Goal: Information Seeking & Learning: Understand process/instructions

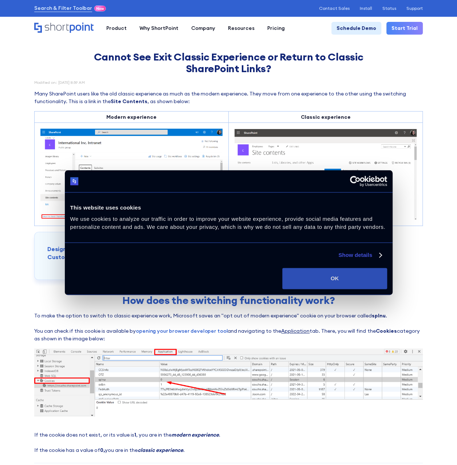
click at [358, 278] on button "OK" at bounding box center [334, 278] width 105 height 21
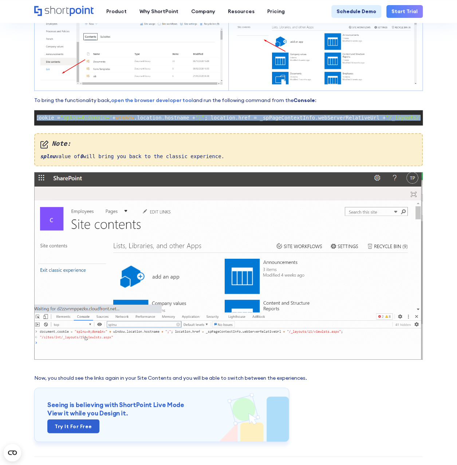
scroll to position [0, 63]
drag, startPoint x: 40, startPoint y: 116, endPoint x: 437, endPoint y: 117, distance: 397.3
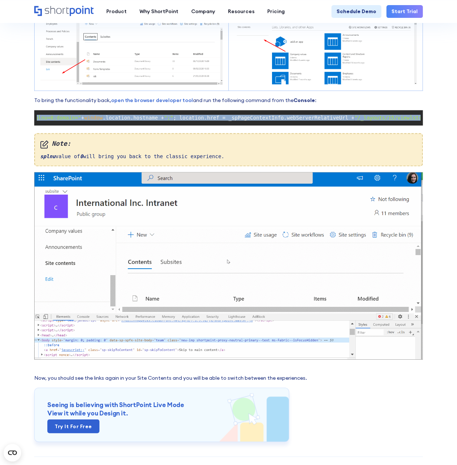
click at [437, 117] on section "Cannot See Exit Classic Experience or Return to Classic SharePoint Links? Modif…" at bounding box center [228, 42] width 457 height 1105
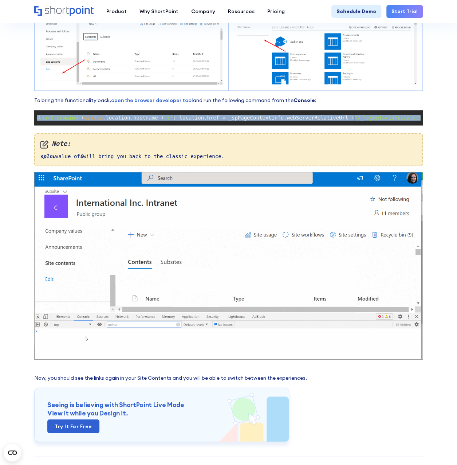
drag, startPoint x: 437, startPoint y: 117, endPoint x: 386, endPoint y: 117, distance: 50.6
copy code "document .cookie = "splnu=0;domain=" + window .location.hostname + ";" ; locati…"
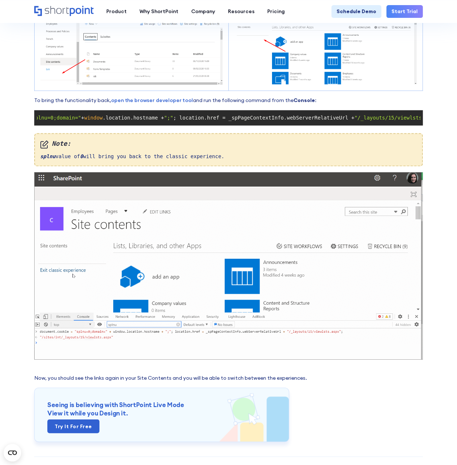
click at [41, 461] on div "Cannot See Exit Classic Experience or Return to Classic SharePoint Links? Modif…" at bounding box center [228, 42] width 389 height 1003
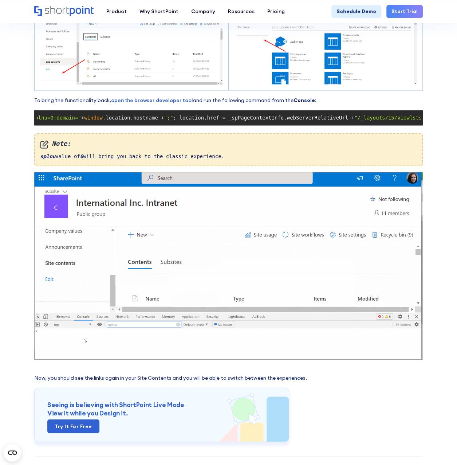
click at [40, 117] on span ""splnu=0;domain="" at bounding box center [55, 118] width 52 height 6
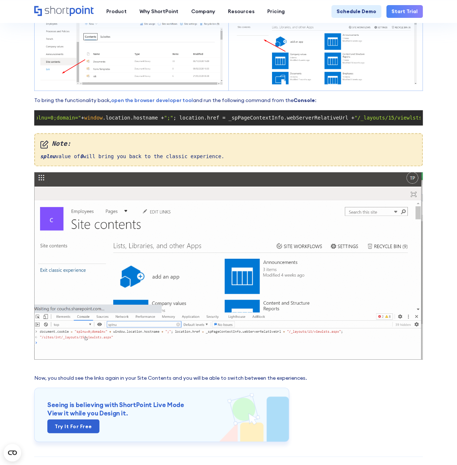
click at [40, 115] on span ""splnu=0;domain="" at bounding box center [55, 118] width 52 height 6
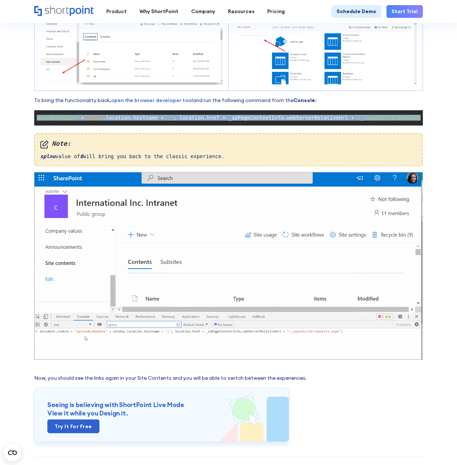
drag, startPoint x: 40, startPoint y: 117, endPoint x: 464, endPoint y: 121, distance: 423.9
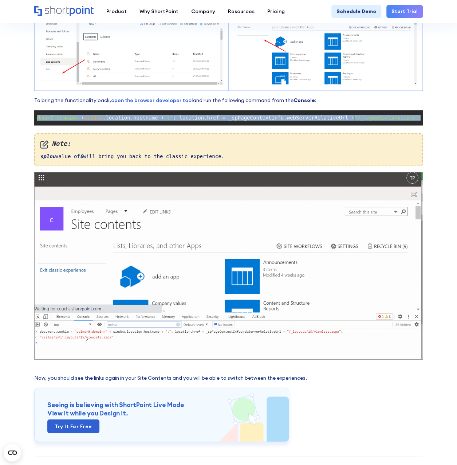
copy code "document .cookie = "splnu=0;domain=" + window .location.hostname + ";" ; locati…"
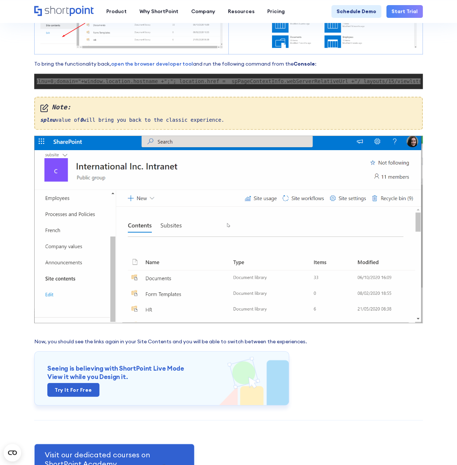
scroll to position [619, 0]
